Goal: Task Accomplishment & Management: Use online tool/utility

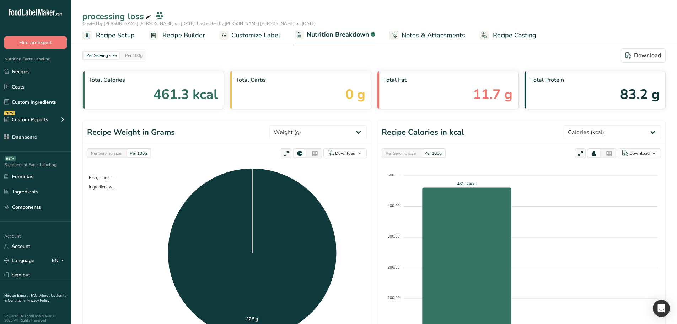
select select "Calories"
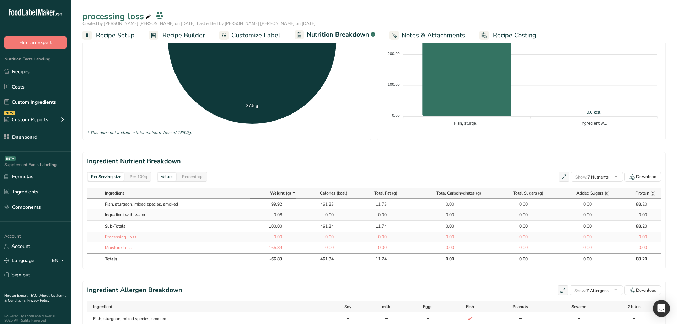
click at [136, 180] on div "Per 100g" at bounding box center [138, 177] width 23 height 8
click at [105, 179] on div "Per Serving size" at bounding box center [106, 177] width 36 height 8
click at [140, 178] on div "Per 100g" at bounding box center [138, 177] width 23 height 8
click at [105, 180] on div "Per Serving size" at bounding box center [106, 177] width 36 height 8
drag, startPoint x: 150, startPoint y: 181, endPoint x: 118, endPoint y: 180, distance: 32.0
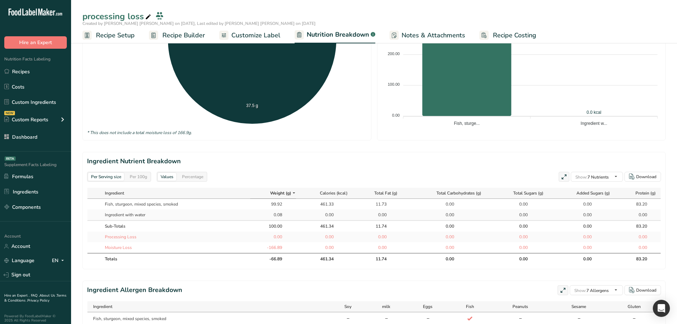
click at [150, 181] on div "Per Serving size Per 100g" at bounding box center [119, 177] width 64 height 10
click at [111, 180] on div "Per Serving size" at bounding box center [106, 177] width 36 height 8
click at [141, 177] on div "Per 100g" at bounding box center [138, 177] width 23 height 8
click at [115, 176] on div "Per Serving size" at bounding box center [106, 177] width 36 height 8
click at [175, 36] on span "Recipe Builder" at bounding box center [183, 36] width 43 height 10
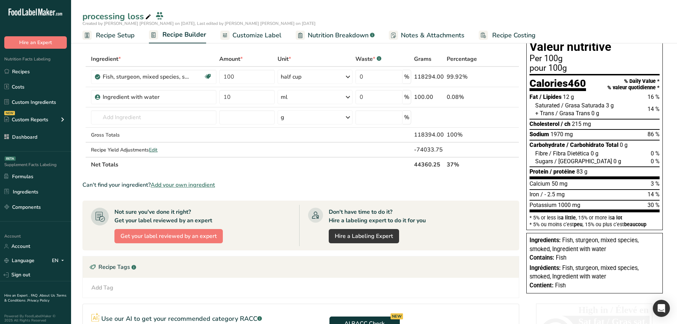
scroll to position [1, 0]
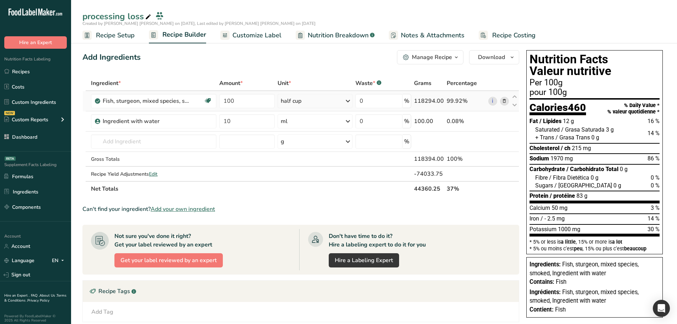
click at [503, 103] on icon at bounding box center [504, 100] width 5 height 7
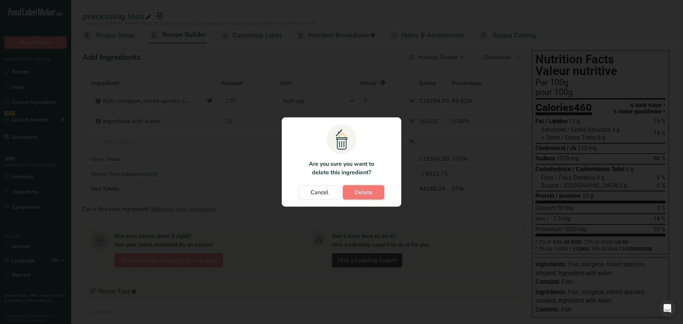
click at [378, 190] on button "Delete" at bounding box center [363, 192] width 41 height 14
type input "10"
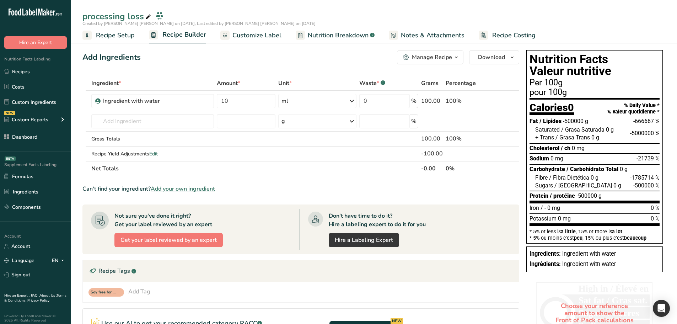
click at [331, 36] on span "Nutrition Breakdown" at bounding box center [338, 36] width 61 height 10
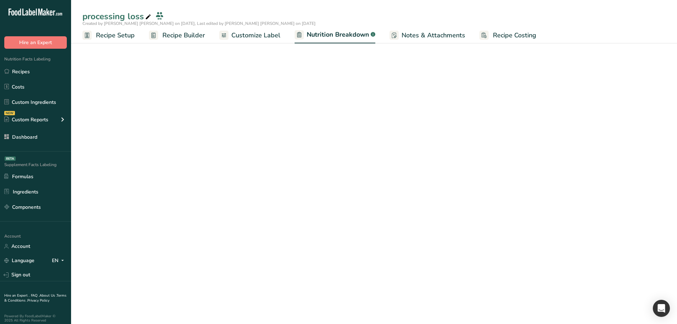
select select "Calories"
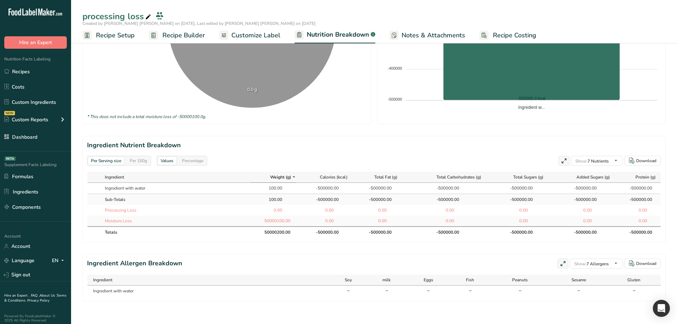
scroll to position [235, 0]
click at [136, 157] on div "Per 100g" at bounding box center [138, 161] width 23 height 8
click at [107, 157] on div "Per Serving size" at bounding box center [106, 161] width 36 height 8
click at [192, 36] on span "Recipe Builder" at bounding box center [183, 36] width 43 height 10
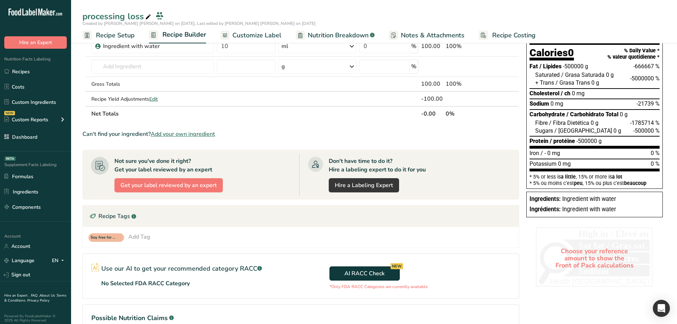
click at [104, 38] on span "Recipe Setup" at bounding box center [115, 36] width 39 height 10
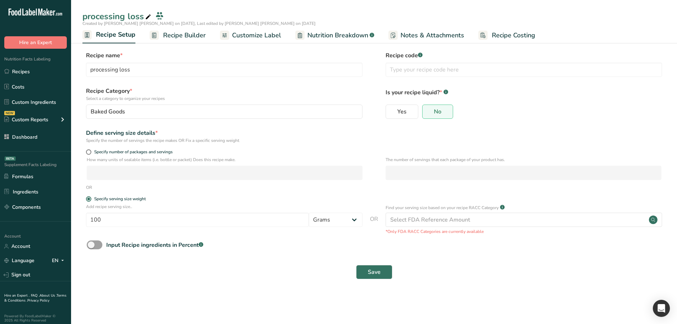
click at [175, 37] on span "Recipe Builder" at bounding box center [184, 36] width 43 height 10
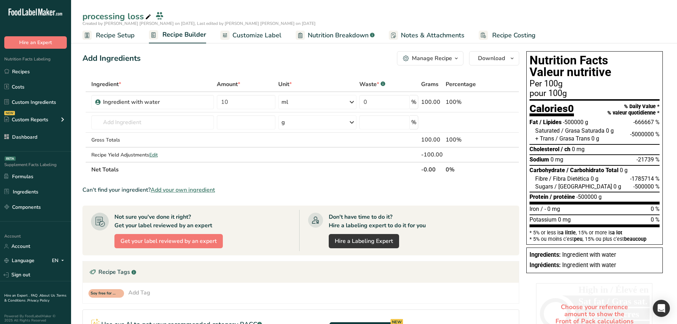
click at [341, 35] on span "Nutrition Breakdown" at bounding box center [338, 36] width 61 height 10
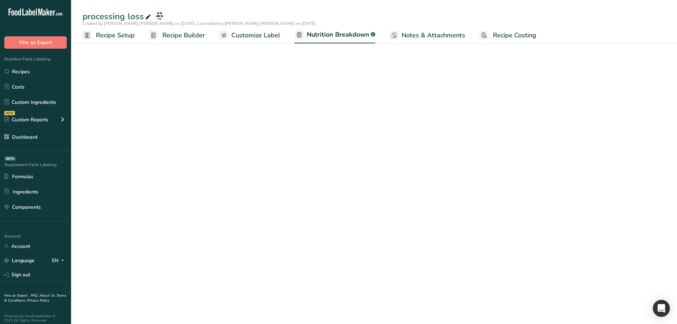
select select "Calories"
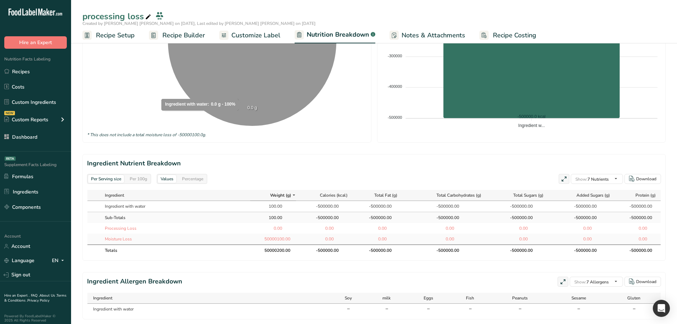
scroll to position [213, 0]
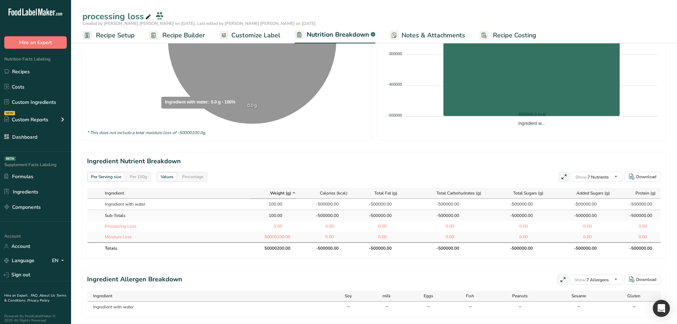
click at [139, 177] on div "Per 100g" at bounding box center [138, 177] width 23 height 8
click at [110, 180] on div "Per Serving size" at bounding box center [106, 177] width 36 height 8
click at [133, 178] on div "Per 100g" at bounding box center [138, 177] width 23 height 8
click at [114, 178] on div "Per Serving size" at bounding box center [106, 177] width 36 height 8
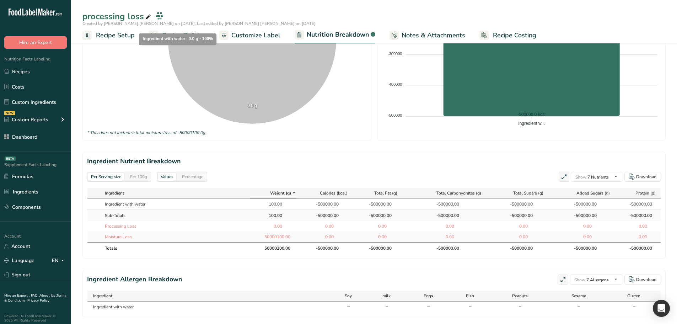
click at [178, 41] on link "Recipe Builder" at bounding box center [177, 35] width 56 height 16
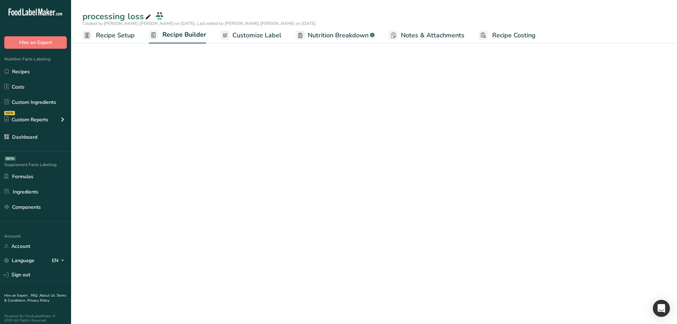
scroll to position [37, 0]
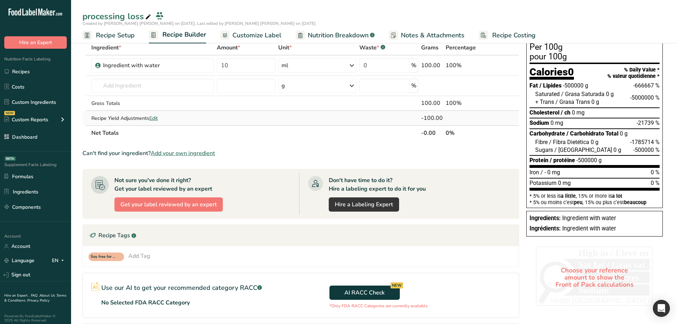
click at [153, 116] on span "Edit" at bounding box center [153, 118] width 9 height 7
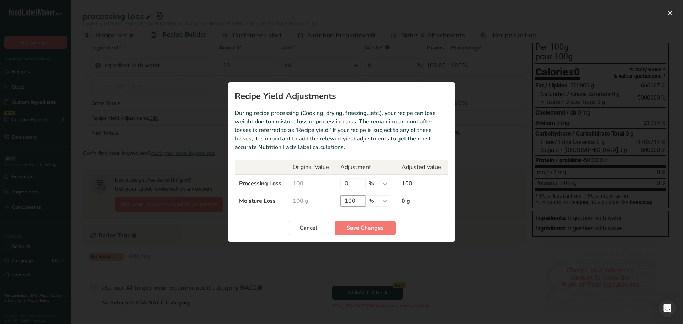
click at [358, 199] on input "100" at bounding box center [352, 200] width 25 height 11
type input "100"
click at [367, 228] on span "Save Changes" at bounding box center [364, 228] width 37 height 9
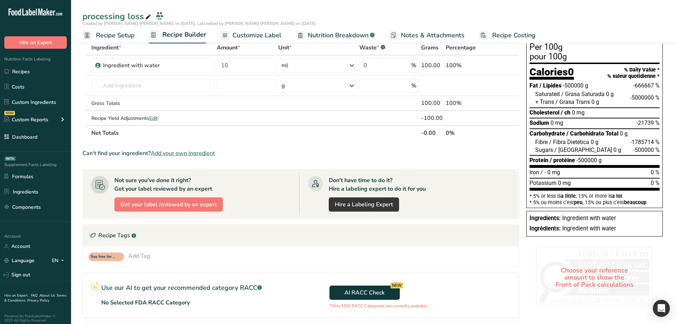
click at [328, 33] on span "Nutrition Breakdown" at bounding box center [338, 36] width 61 height 10
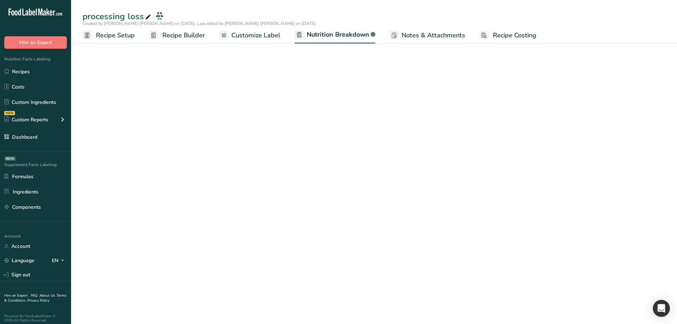
select select "Calories"
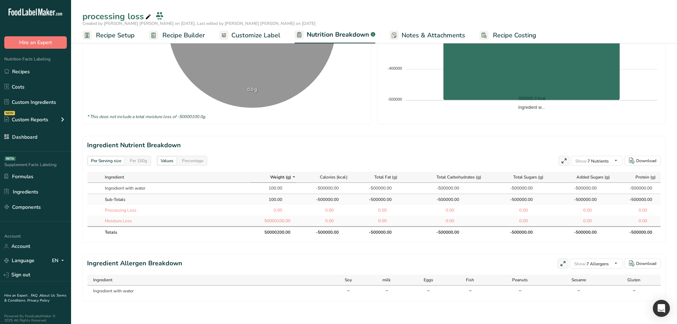
scroll to position [235, 0]
click at [176, 36] on span "Recipe Builder" at bounding box center [183, 36] width 43 height 10
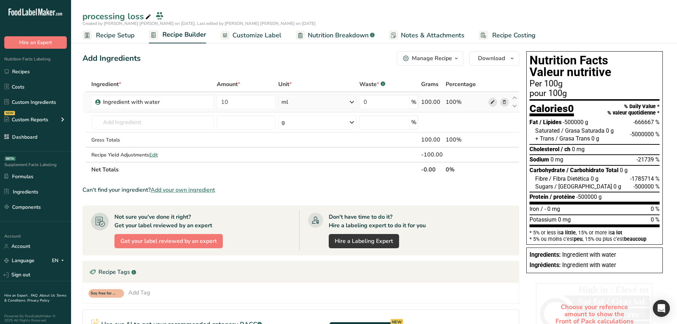
click at [489, 102] on span at bounding box center [492, 102] width 9 height 9
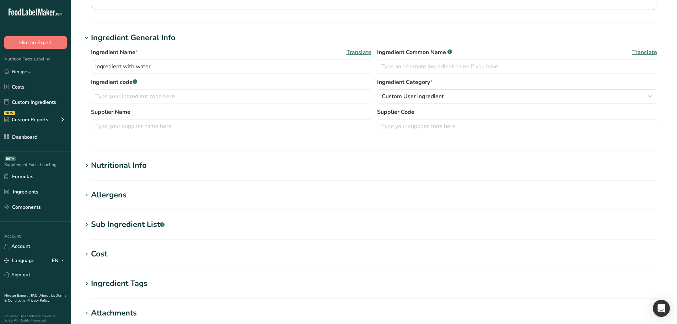
scroll to position [107, 0]
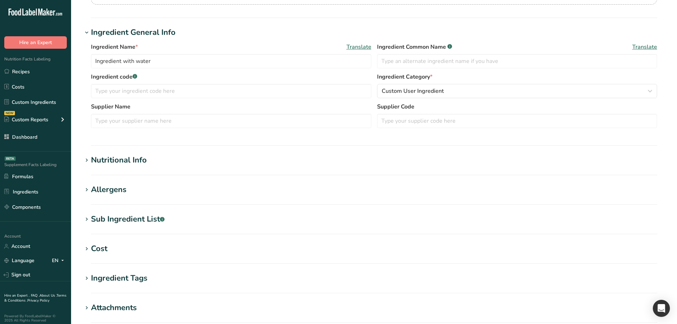
click at [193, 149] on section "Edit Ingredient with water Copy to Supplements Ingredient Spec Sheet .a-a{fill:…" at bounding box center [374, 154] width 606 height 522
click at [197, 158] on h1 "Nutritional Info" at bounding box center [373, 160] width 583 height 12
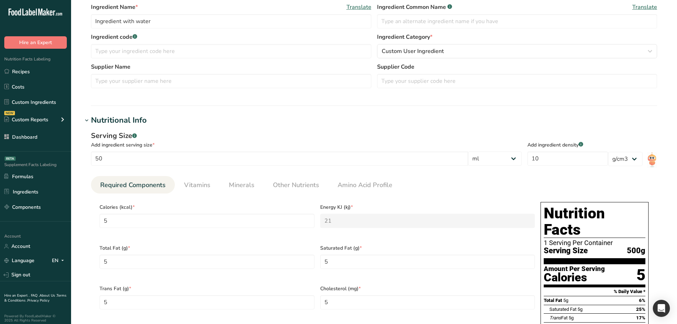
scroll to position [36, 0]
